Goal: Task Accomplishment & Management: Manage account settings

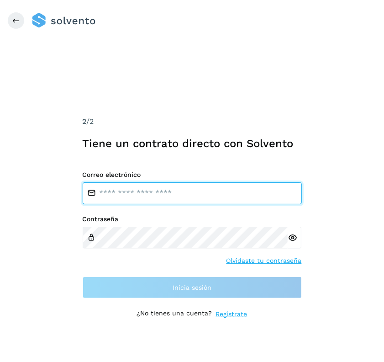
click at [127, 186] on input "email" at bounding box center [192, 193] width 219 height 22
type input "**********"
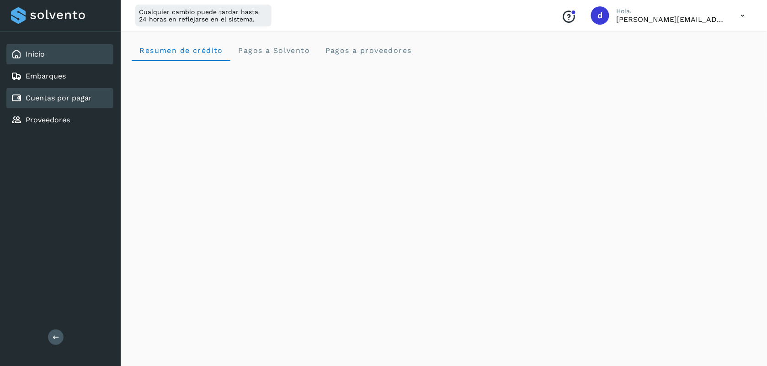
click at [79, 99] on link "Cuentas por pagar" at bounding box center [59, 98] width 66 height 9
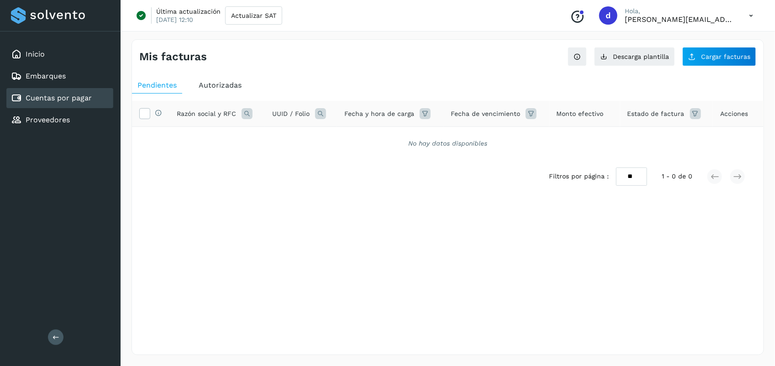
click at [227, 87] on span "Autorizadas" at bounding box center [220, 85] width 43 height 9
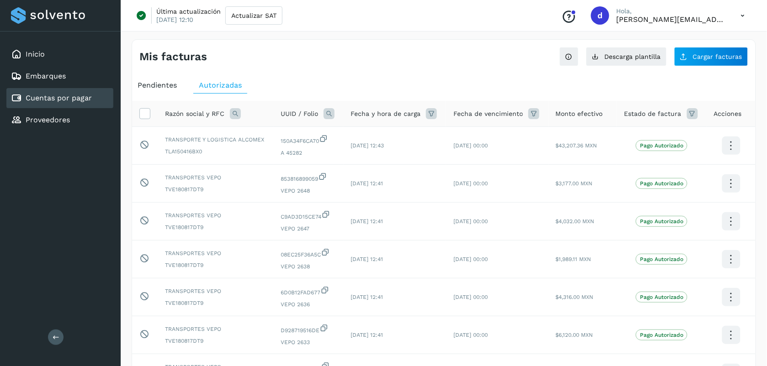
click at [384, 117] on icon at bounding box center [533, 113] width 11 height 11
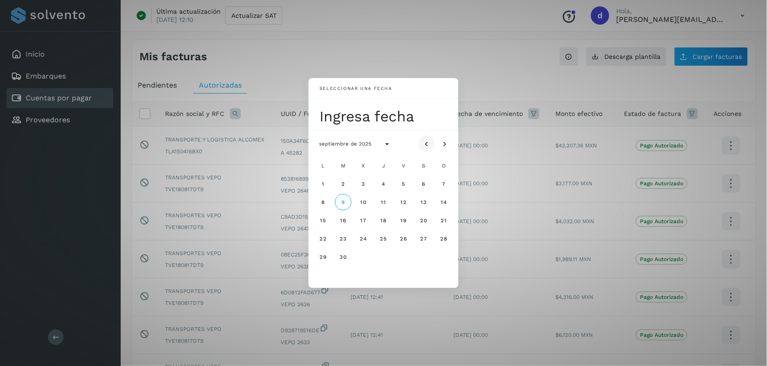
click at [384, 143] on icon "Mes anterior" at bounding box center [426, 144] width 9 height 9
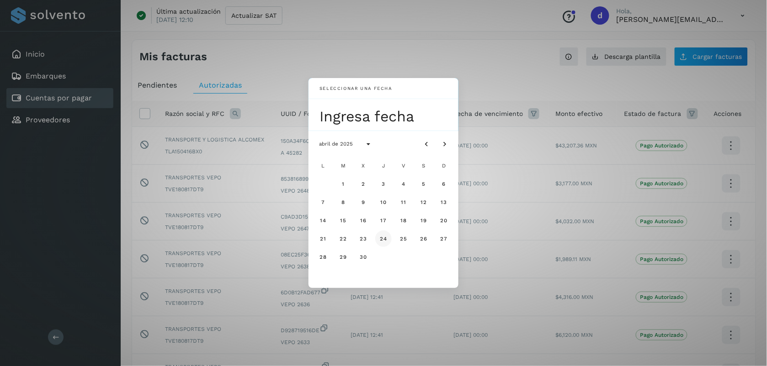
click at [384, 240] on span "24" at bounding box center [383, 239] width 8 height 6
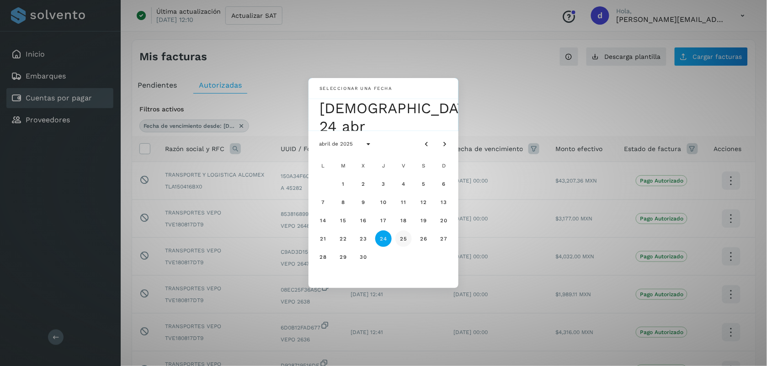
click at [384, 239] on span "25" at bounding box center [403, 239] width 8 height 6
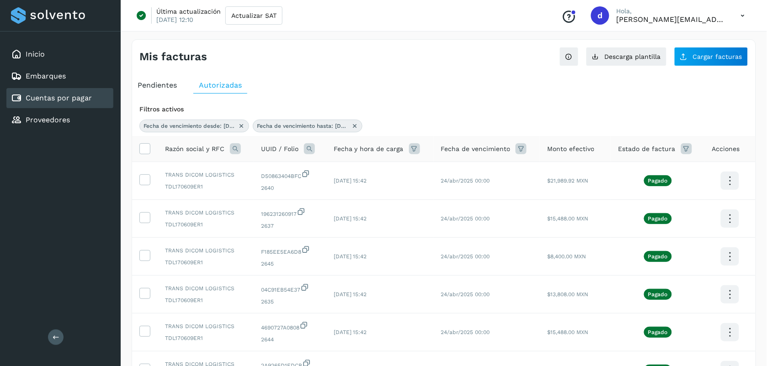
click at [232, 147] on icon at bounding box center [235, 148] width 11 height 11
click at [267, 167] on span "Razón social" at bounding box center [274, 170] width 39 height 10
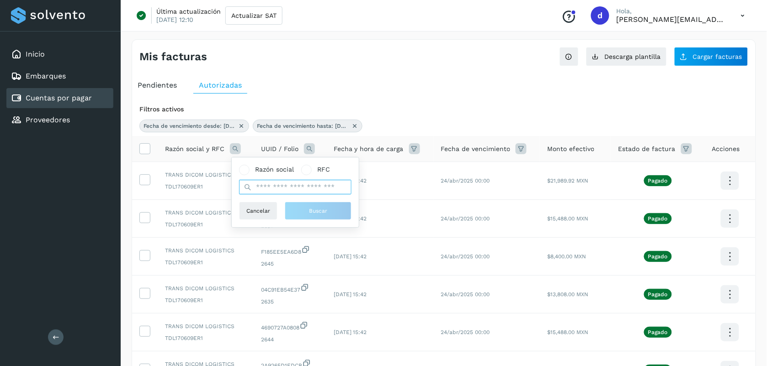
click at [272, 183] on input "text" at bounding box center [295, 187] width 112 height 15
type input "*****"
click at [327, 209] on button "Buscar" at bounding box center [318, 211] width 67 height 18
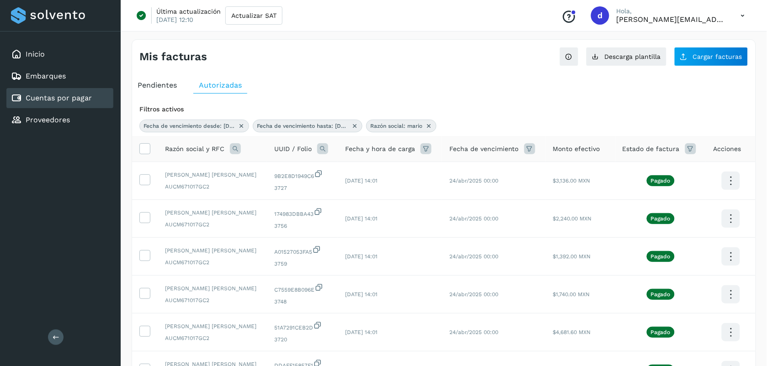
scroll to position [255, 0]
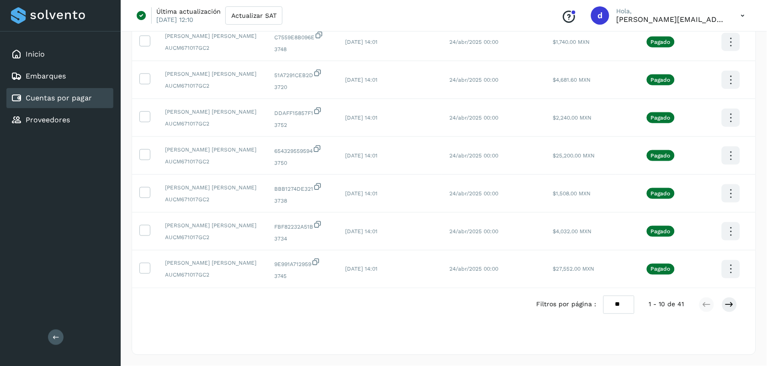
click at [384, 304] on select "** ** **" at bounding box center [618, 305] width 31 height 18
click at [384, 296] on select "** ** **" at bounding box center [618, 305] width 31 height 18
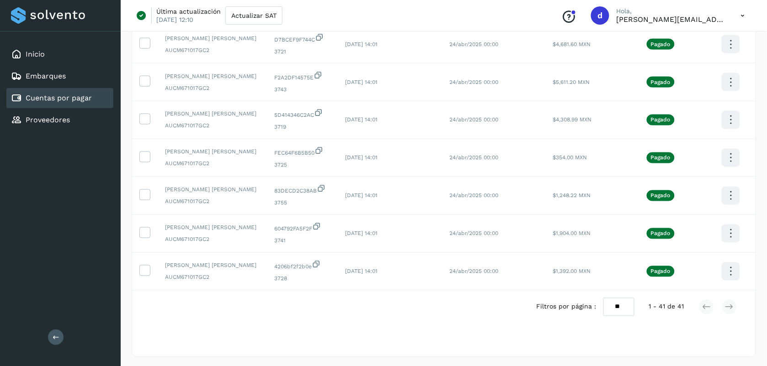
scroll to position [1437, 0]
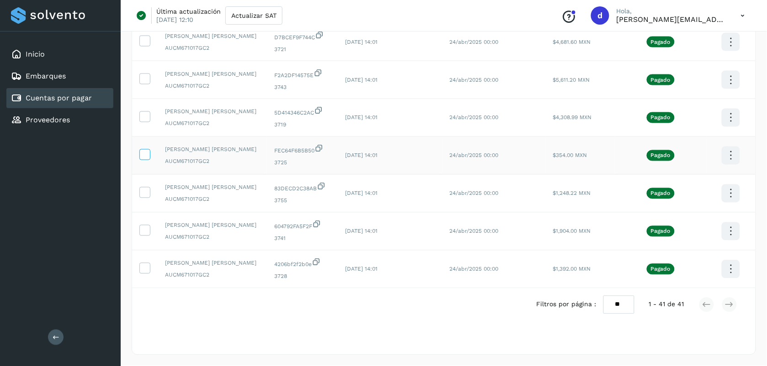
click at [145, 155] on icon at bounding box center [145, 154] width 10 height 10
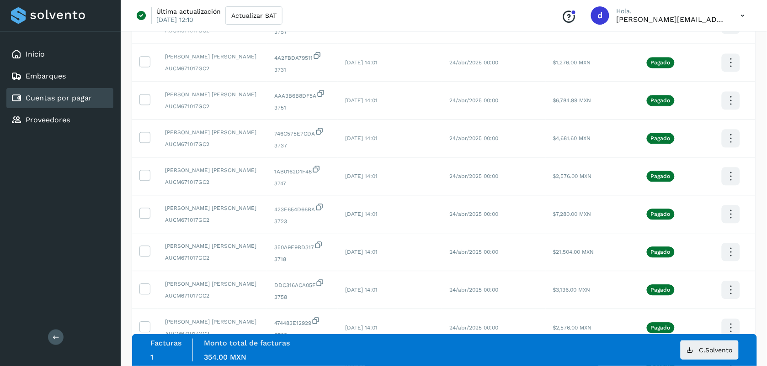
scroll to position [421, 0]
click at [143, 254] on icon at bounding box center [145, 252] width 10 height 10
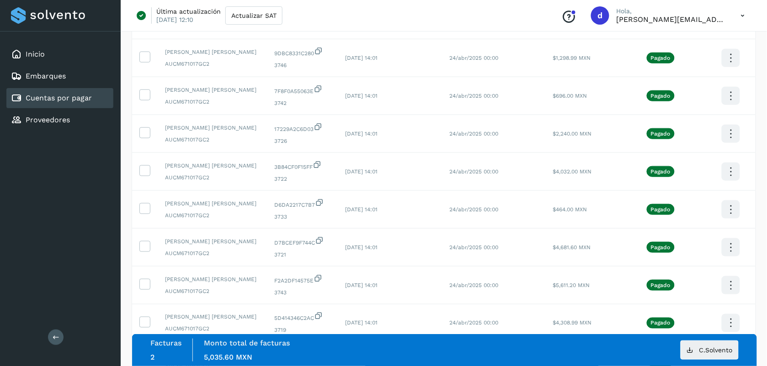
scroll to position [1225, 0]
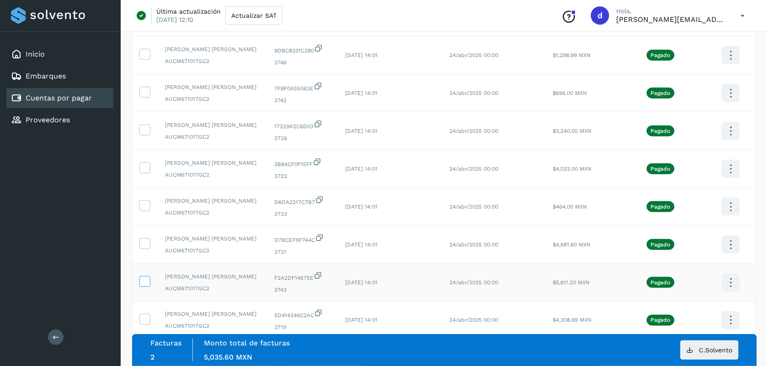
click at [144, 286] on icon at bounding box center [145, 281] width 10 height 10
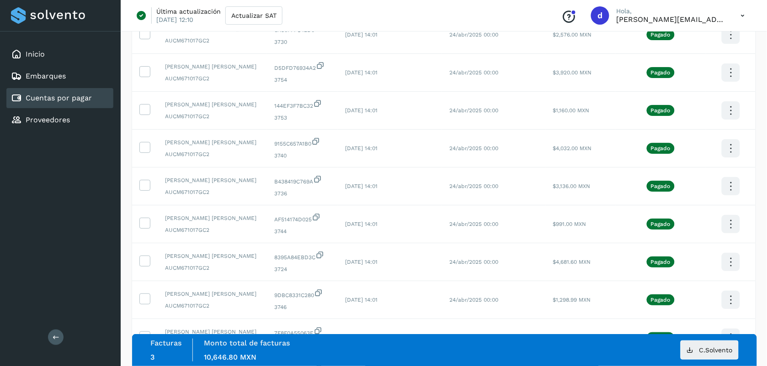
scroll to position [944, 0]
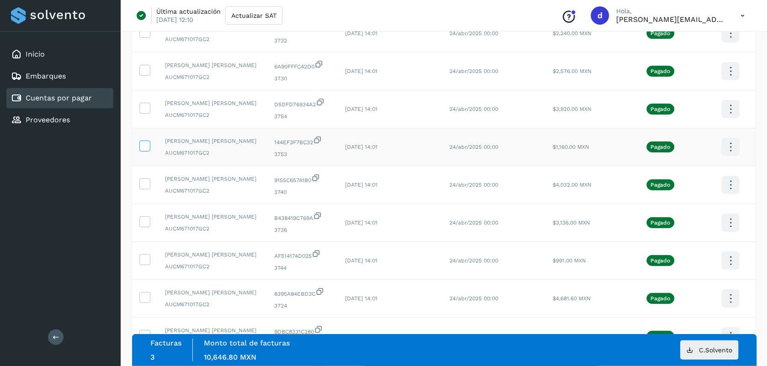
click at [145, 150] on icon at bounding box center [145, 146] width 10 height 10
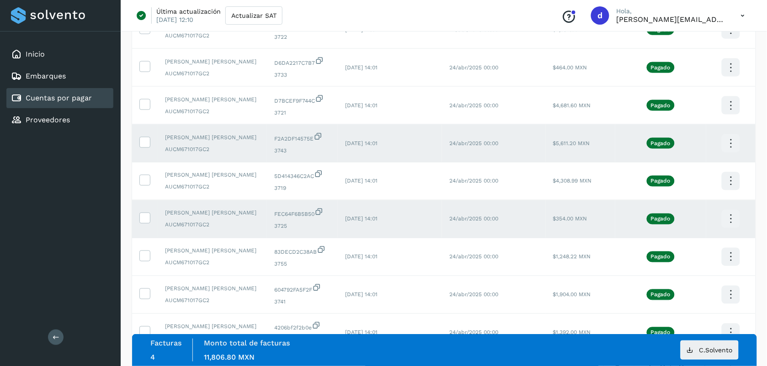
scroll to position [1371, 0]
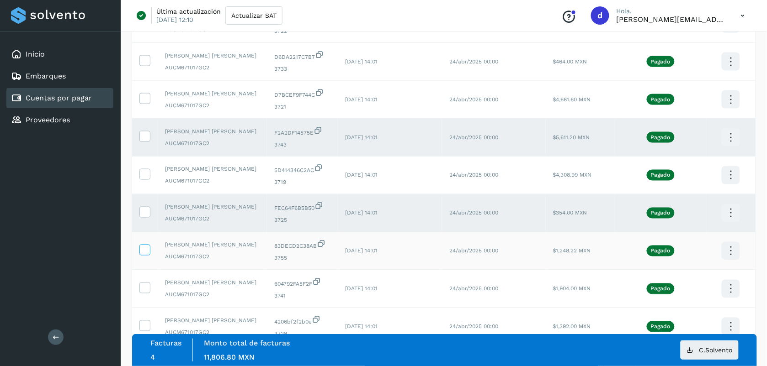
click at [142, 254] on icon at bounding box center [145, 250] width 10 height 10
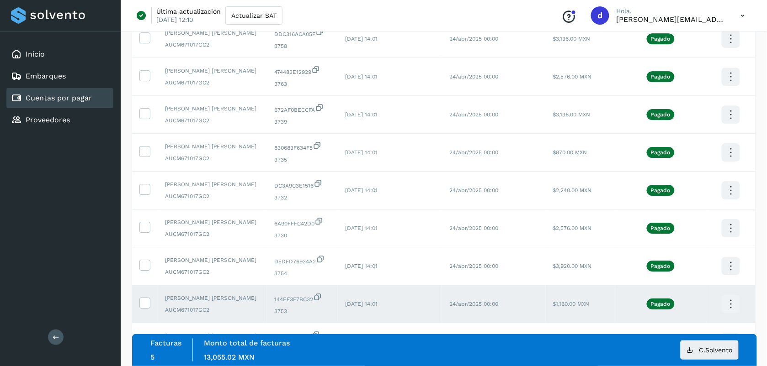
scroll to position [729, 0]
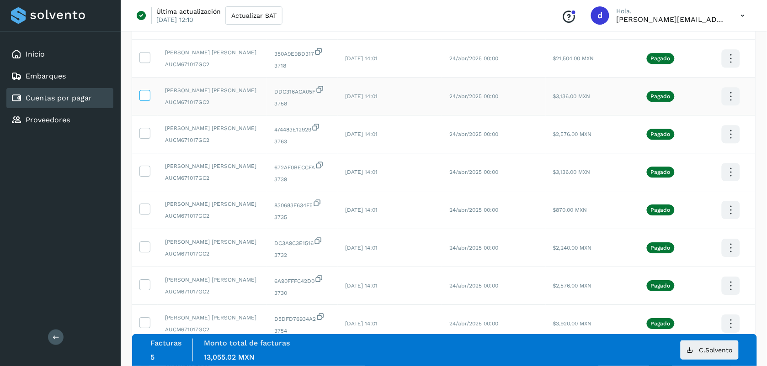
click at [145, 100] on icon at bounding box center [145, 95] width 10 height 10
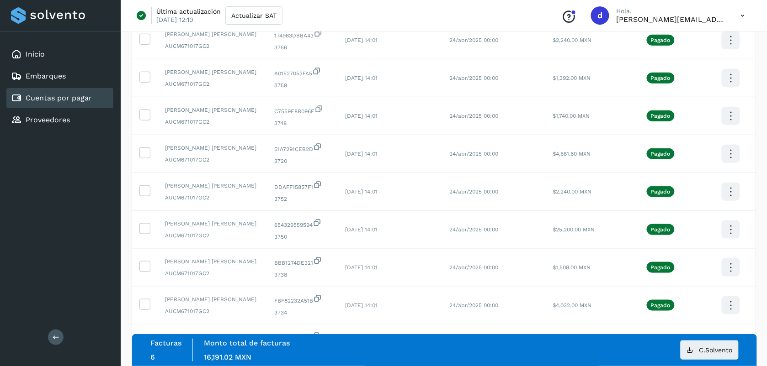
scroll to position [175, 0]
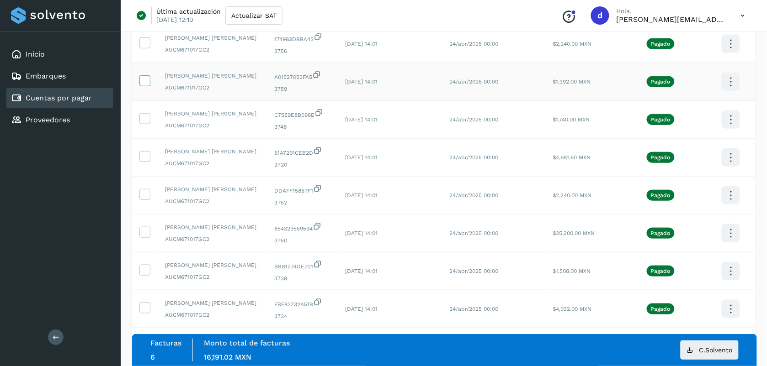
click at [142, 78] on icon at bounding box center [145, 80] width 10 height 10
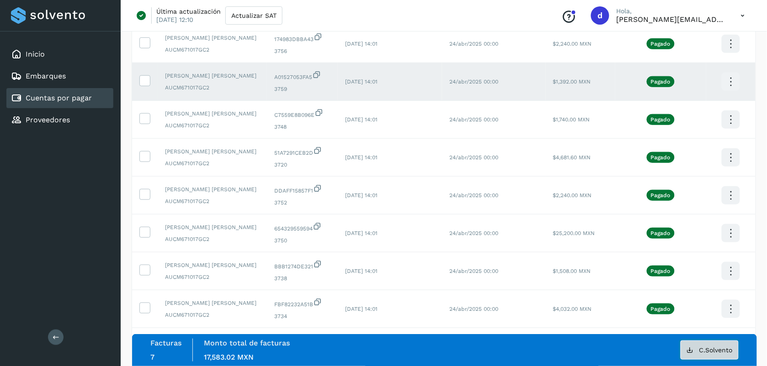
click at [384, 347] on span "C.Solvento" at bounding box center [715, 350] width 33 height 6
click at [76, 225] on div "Inicio Embarques Cuentas por pagar Proveedores Salir" at bounding box center [60, 183] width 121 height 366
click at [146, 78] on icon at bounding box center [145, 80] width 10 height 10
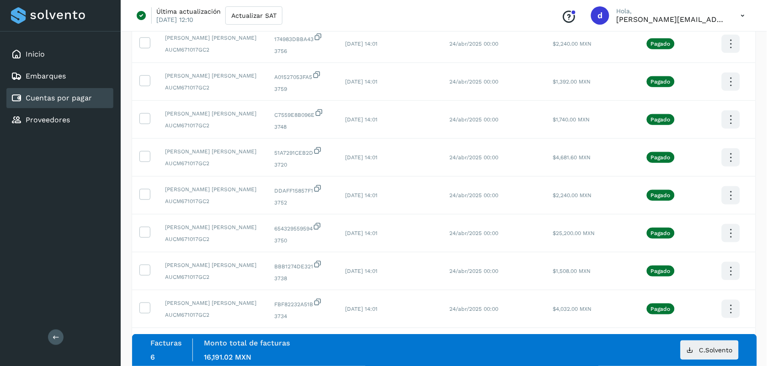
scroll to position [0, 0]
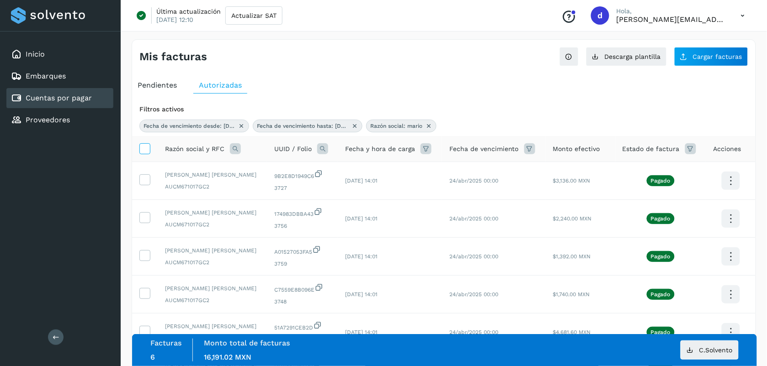
click at [145, 147] on icon at bounding box center [145, 148] width 10 height 10
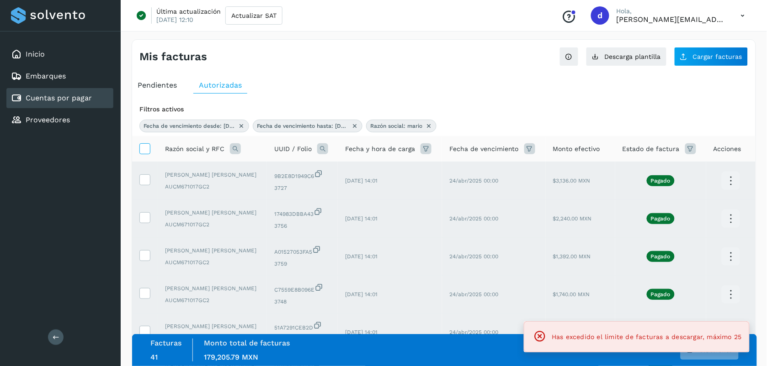
click at [145, 147] on icon at bounding box center [145, 148] width 10 height 10
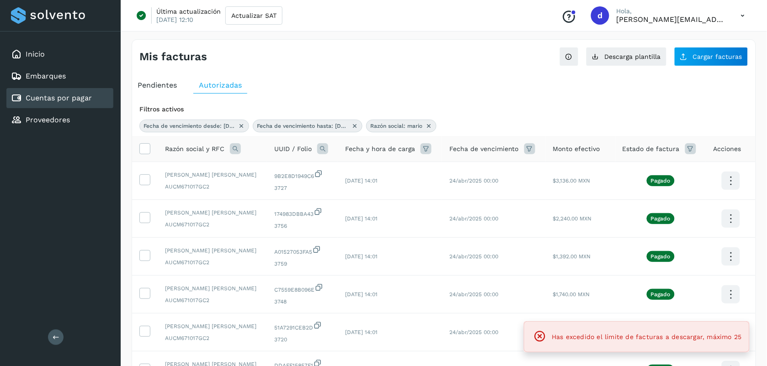
click at [384, 126] on icon at bounding box center [428, 125] width 7 height 7
select select "**"
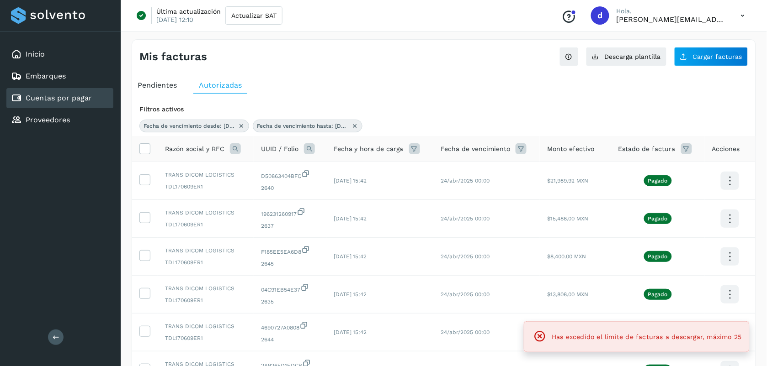
click at [384, 151] on icon at bounding box center [520, 148] width 11 height 11
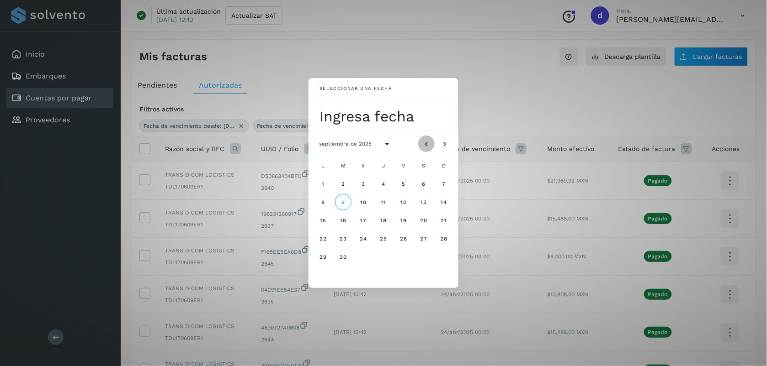
click at [384, 144] on button "Mes anterior" at bounding box center [426, 144] width 16 height 16
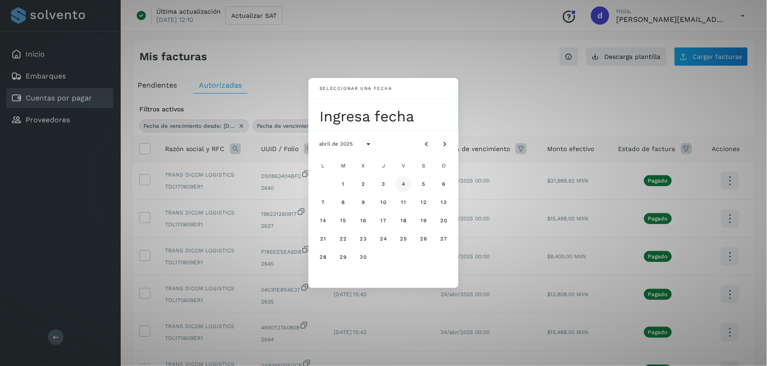
click at [384, 182] on button "4" at bounding box center [403, 184] width 16 height 16
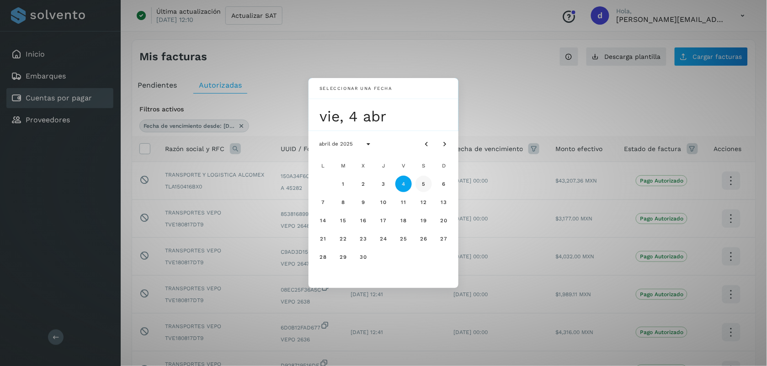
click at [384, 184] on button "5" at bounding box center [423, 184] width 16 height 16
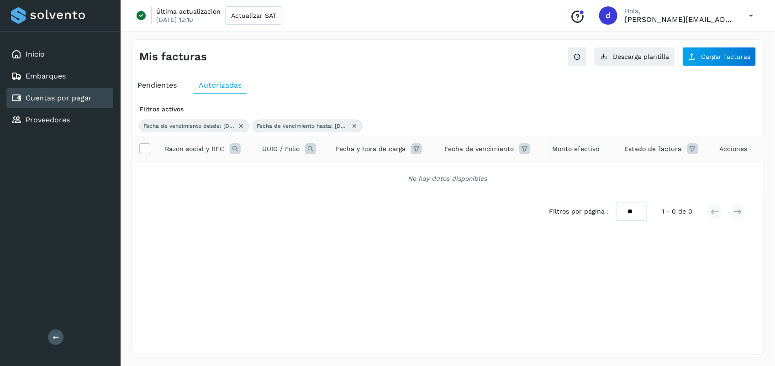
click at [241, 124] on icon at bounding box center [241, 125] width 7 height 7
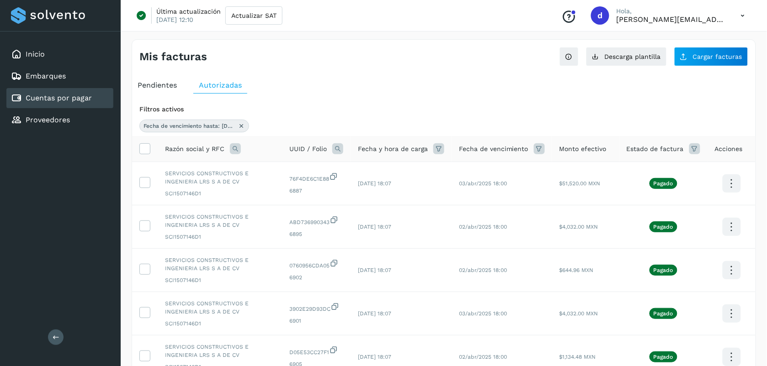
click at [241, 124] on icon at bounding box center [241, 125] width 7 height 7
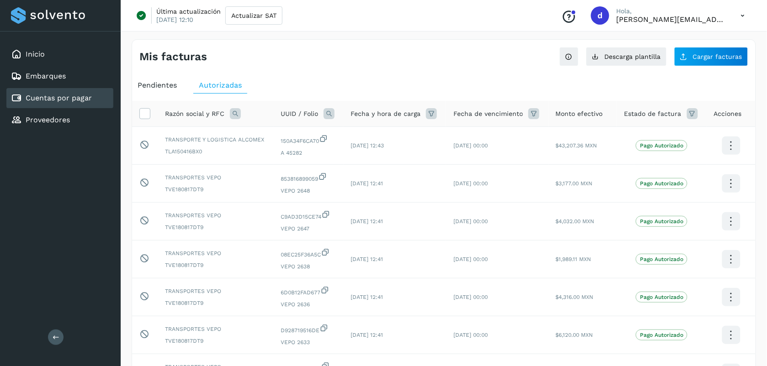
click at [384, 111] on icon at bounding box center [533, 113] width 11 height 11
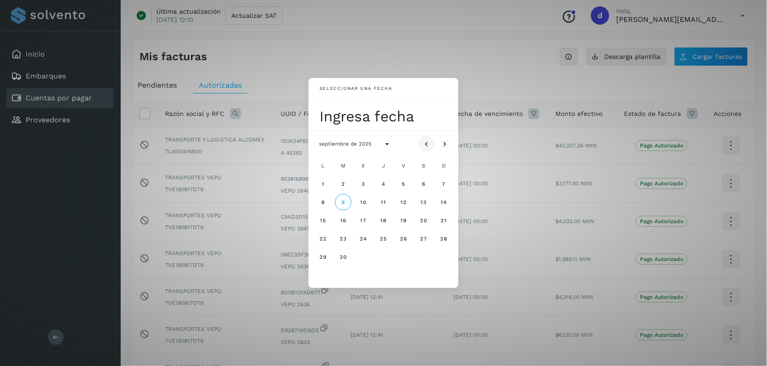
click at [384, 148] on icon "Mes anterior" at bounding box center [426, 144] width 9 height 9
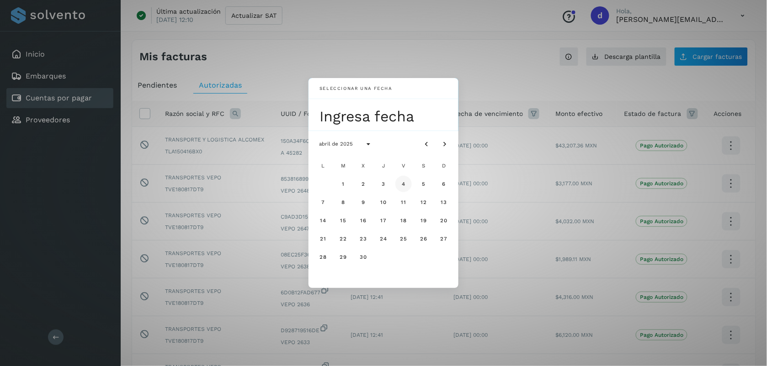
click at [384, 190] on button "4" at bounding box center [403, 184] width 16 height 16
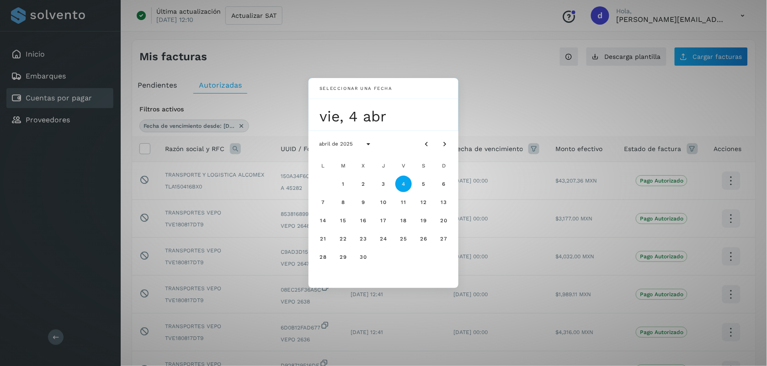
click at [384, 108] on div "Seleccionar una fecha vie, 4 abr abril de 2025 L M X J V S D 1 2 3 4 5 6 7 8 9 …" at bounding box center [383, 183] width 767 height 366
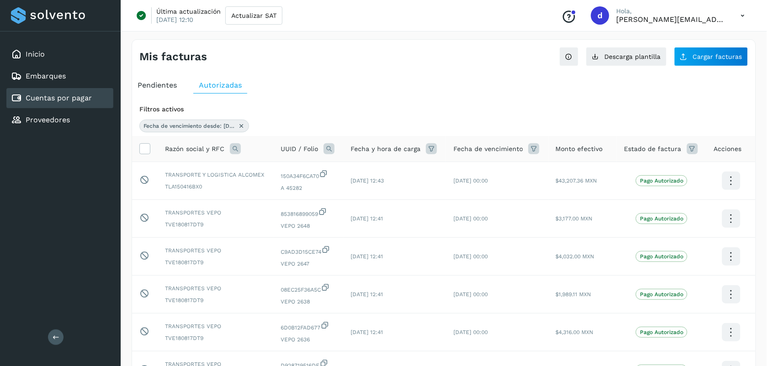
click at [384, 151] on icon at bounding box center [533, 148] width 11 height 11
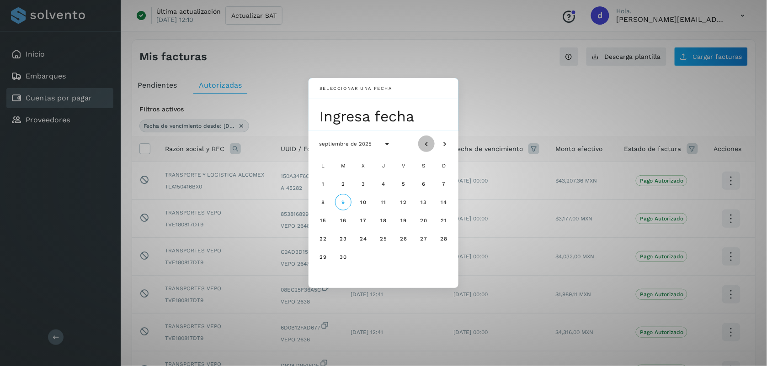
click at [384, 141] on icon "Mes anterior" at bounding box center [426, 144] width 9 height 9
click at [384, 188] on button "3" at bounding box center [423, 184] width 16 height 16
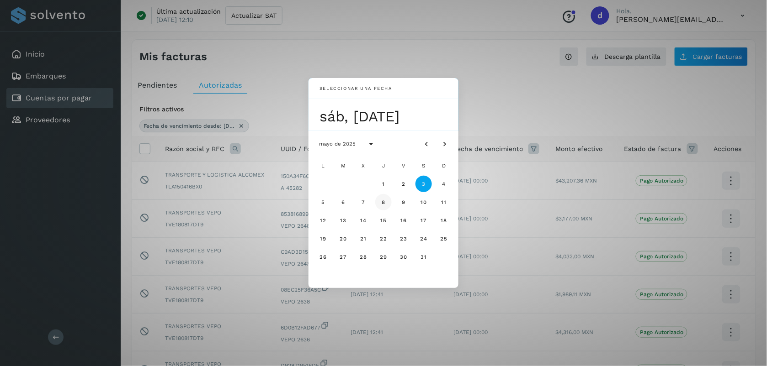
click at [379, 205] on button "8" at bounding box center [383, 202] width 16 height 16
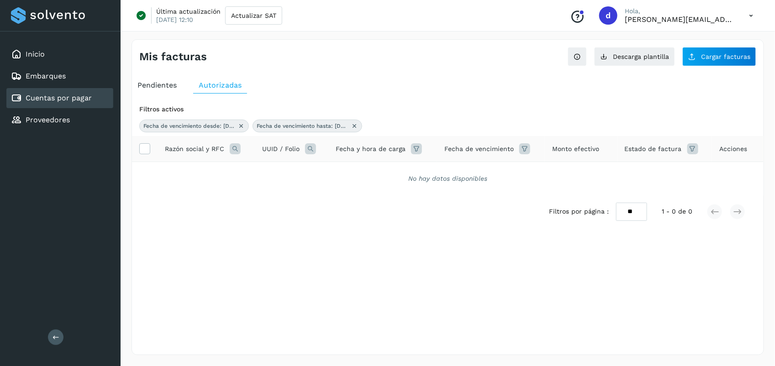
click at [350, 124] on div "Fecha de vencimiento hasta: [DATE]" at bounding box center [308, 126] width 110 height 13
click at [242, 127] on icon at bounding box center [241, 125] width 7 height 7
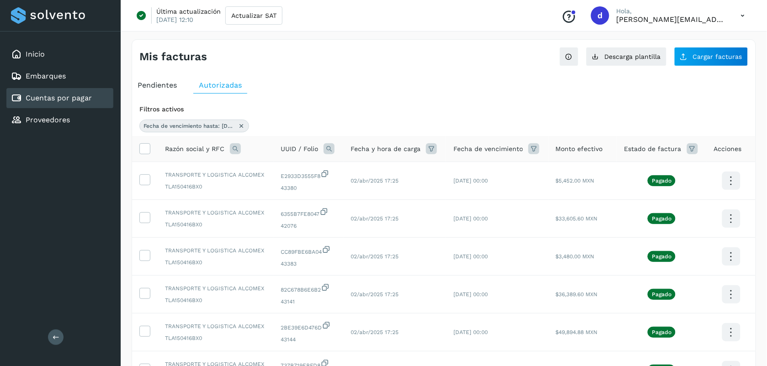
click at [242, 127] on icon at bounding box center [241, 125] width 7 height 7
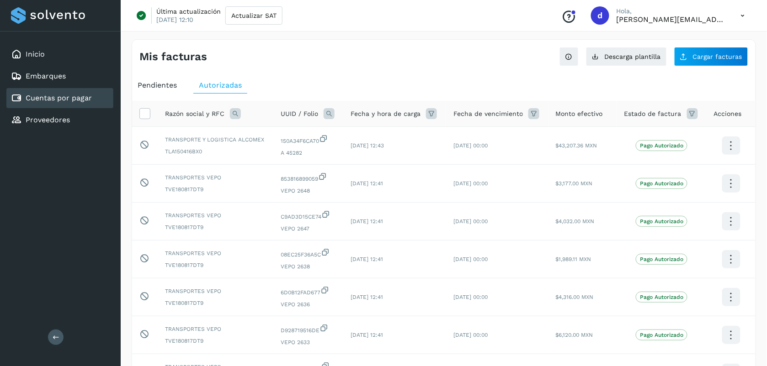
click at [232, 117] on icon at bounding box center [235, 113] width 11 height 11
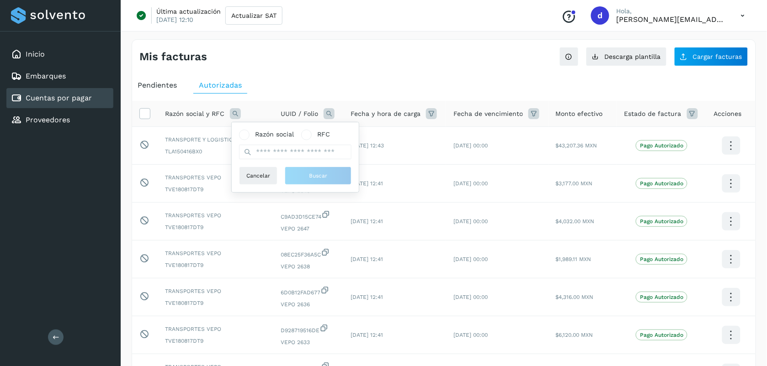
click at [259, 129] on div "Razón social RFC Cancelar Buscar" at bounding box center [295, 157] width 127 height 70
click at [272, 132] on span "Razón social" at bounding box center [274, 135] width 39 height 10
click at [285, 150] on input "text" at bounding box center [295, 152] width 112 height 15
type input "*******"
click at [316, 180] on span "Buscar" at bounding box center [318, 176] width 18 height 8
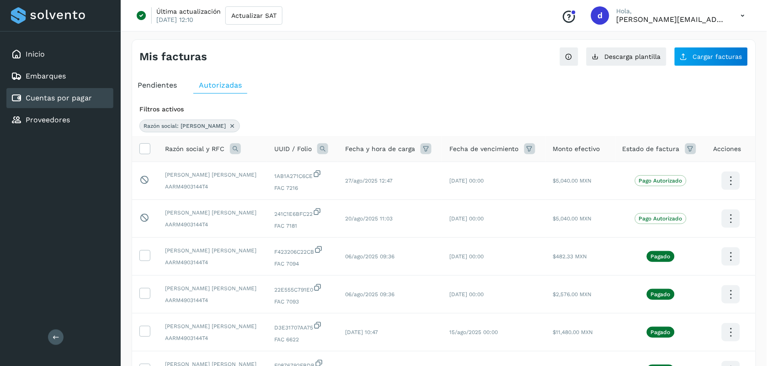
scroll to position [255, 0]
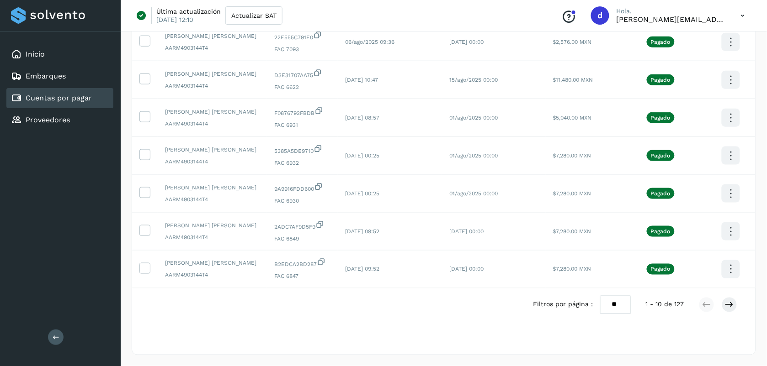
drag, startPoint x: 620, startPoint y: 304, endPoint x: 613, endPoint y: 352, distance: 48.9
click at [384, 352] on div "Pendientes Autorizadas Filtros activos Razón social: [PERSON_NAME] social y RFC…" at bounding box center [443, 88] width 623 height 534
click at [384, 296] on select "** ** **" at bounding box center [615, 305] width 31 height 18
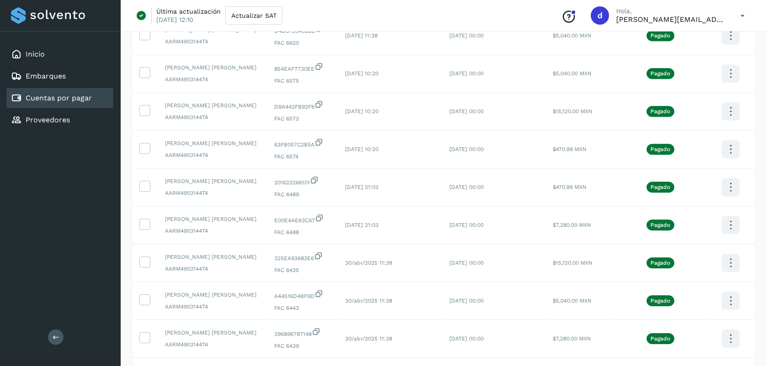
scroll to position [1780, 0]
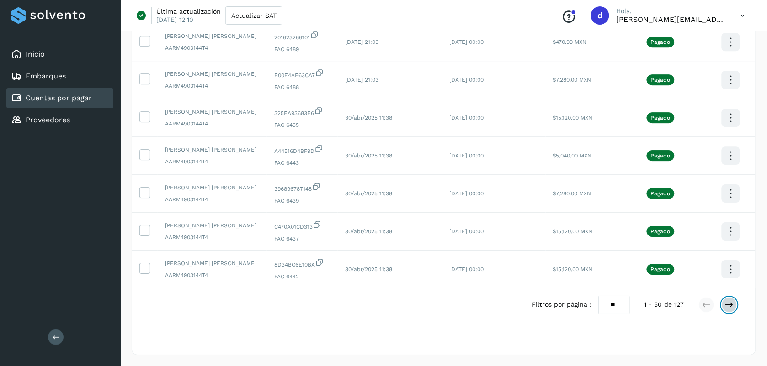
click at [384, 307] on icon at bounding box center [729, 305] width 9 height 9
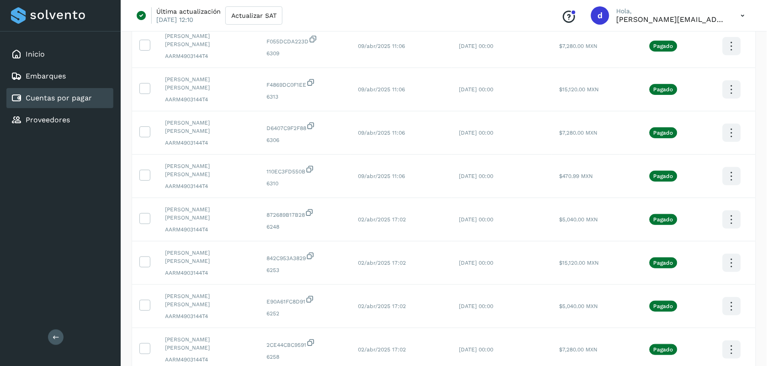
scroll to position [1042, 0]
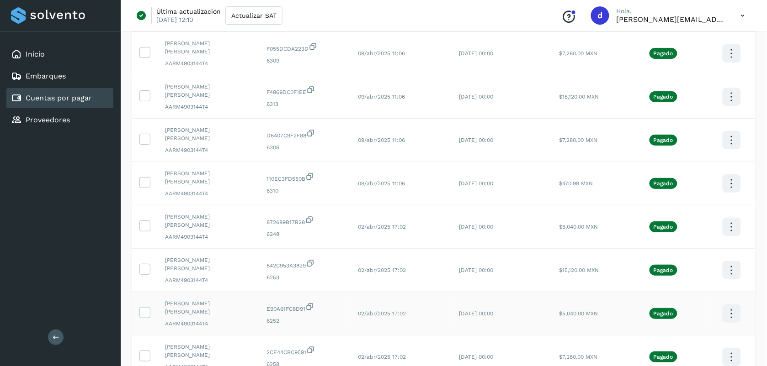
click at [384, 303] on icon at bounding box center [730, 313] width 21 height 21
click at [384, 314] on button "C.Solvento" at bounding box center [685, 323] width 109 height 18
click at [146, 307] on icon at bounding box center [145, 312] width 10 height 10
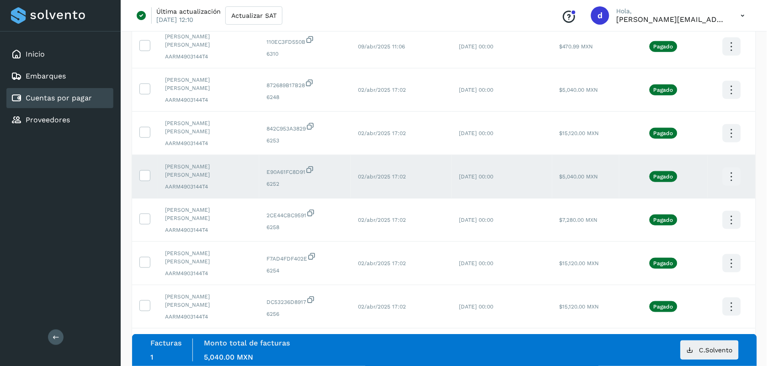
scroll to position [1182, 0]
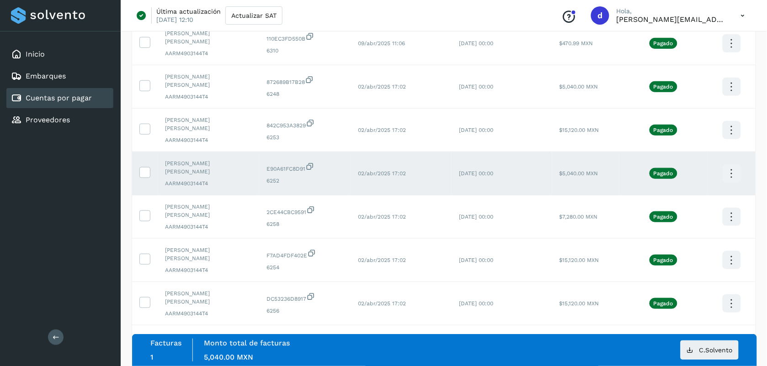
click at [384, 349] on span "C.Solvento" at bounding box center [715, 350] width 33 height 6
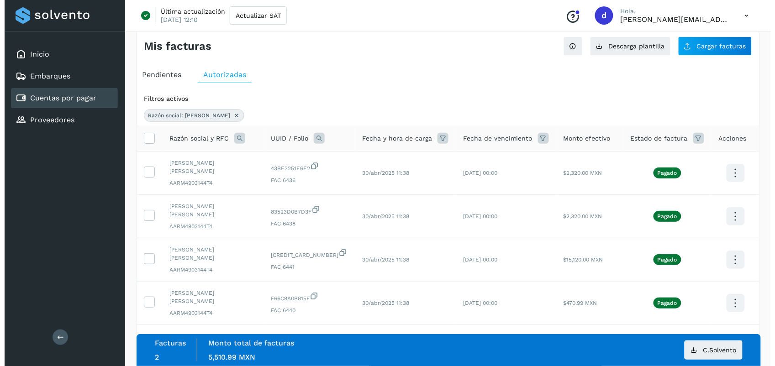
scroll to position [0, 0]
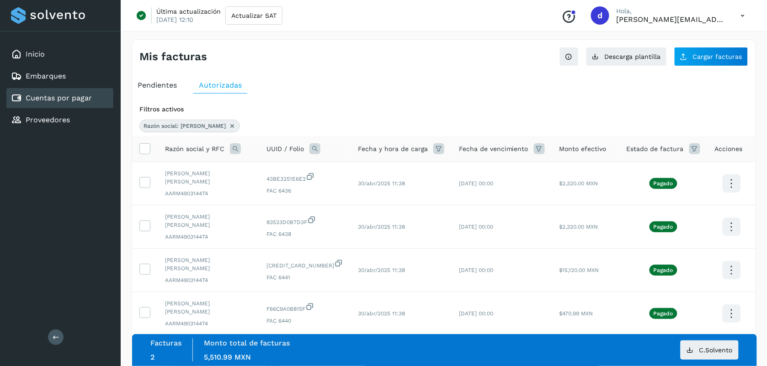
click at [228, 128] on icon at bounding box center [231, 125] width 7 height 7
select select "**"
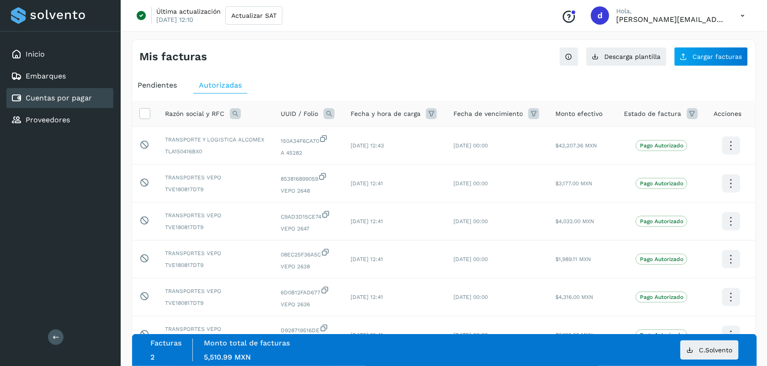
click at [384, 19] on icon at bounding box center [742, 15] width 19 height 19
click at [384, 53] on div "Cerrar sesión" at bounding box center [697, 58] width 109 height 17
